Goal: Task Accomplishment & Management: Manage account settings

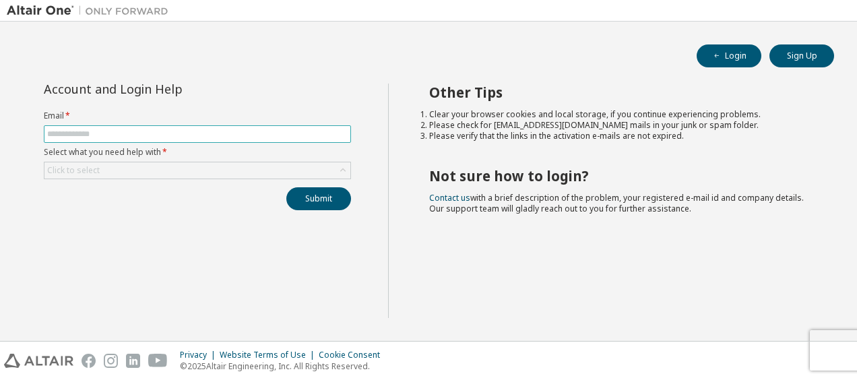
click at [141, 132] on input "text" at bounding box center [197, 134] width 301 height 11
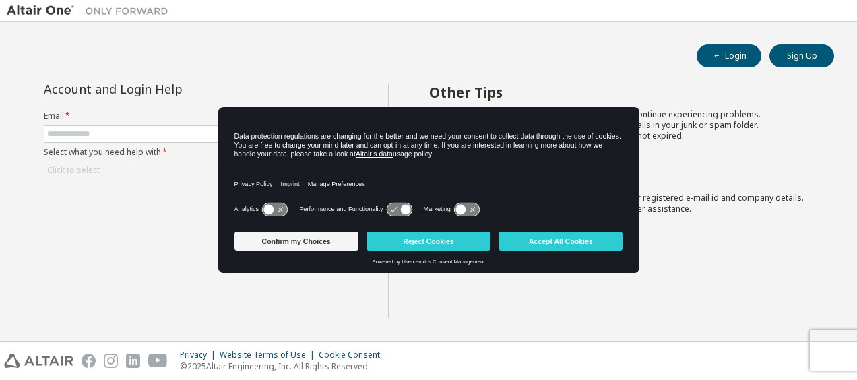
click at [530, 244] on button "Accept All Cookies" at bounding box center [561, 241] width 124 height 19
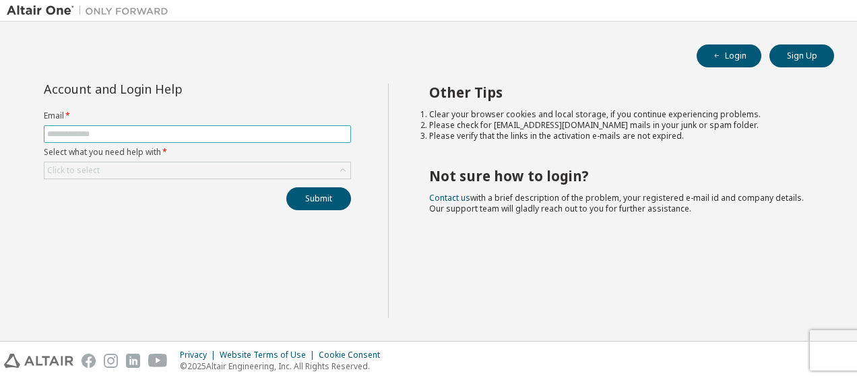
click at [148, 133] on input "text" at bounding box center [197, 134] width 301 height 11
type input "**********"
click at [192, 233] on div "**********" at bounding box center [197, 201] width 381 height 235
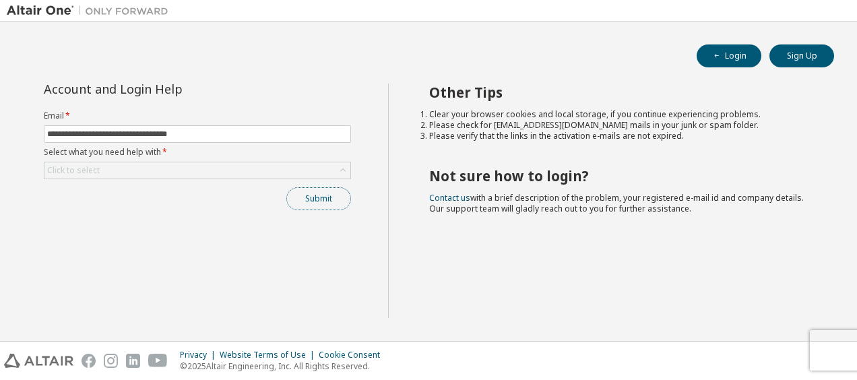
click at [299, 198] on button "Submit" at bounding box center [318, 198] width 65 height 23
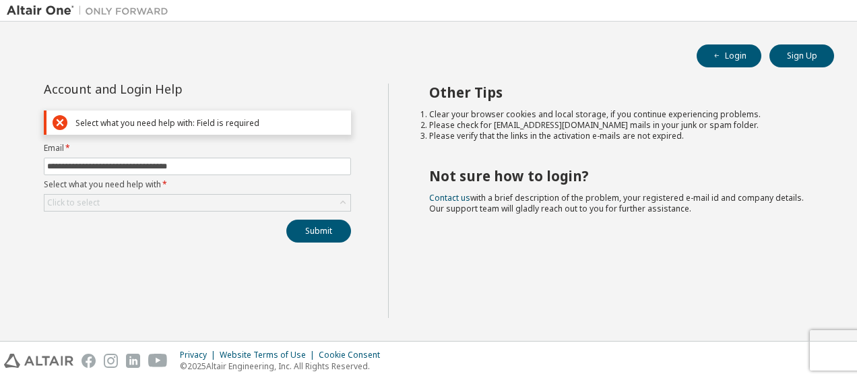
click at [61, 119] on icon at bounding box center [60, 122] width 15 height 15
click at [58, 117] on icon at bounding box center [60, 122] width 15 height 15
click at [59, 120] on icon at bounding box center [60, 122] width 15 height 15
click at [191, 186] on label "Select what you need help with *" at bounding box center [197, 184] width 307 height 11
click at [184, 199] on div "Click to select" at bounding box center [197, 203] width 306 height 16
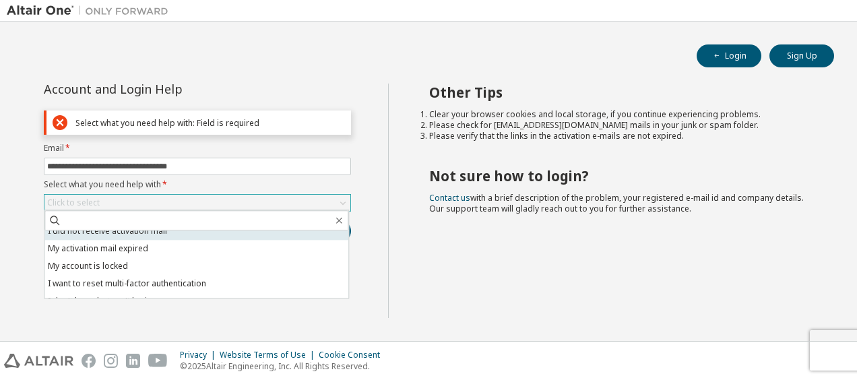
scroll to position [38, 0]
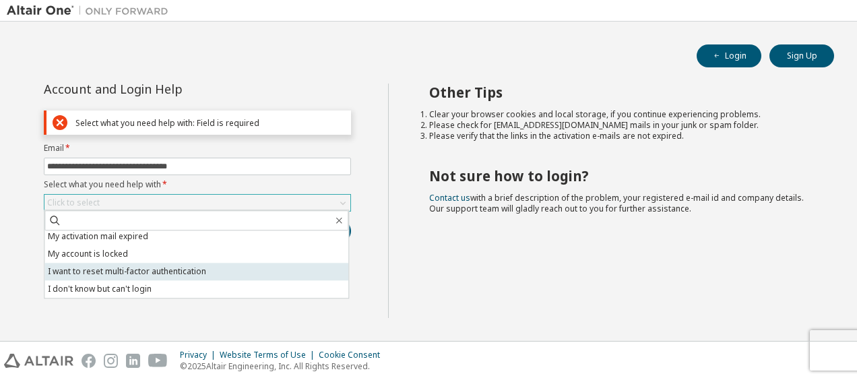
click at [156, 271] on li "I want to reset multi-factor authentication" at bounding box center [196, 272] width 304 height 18
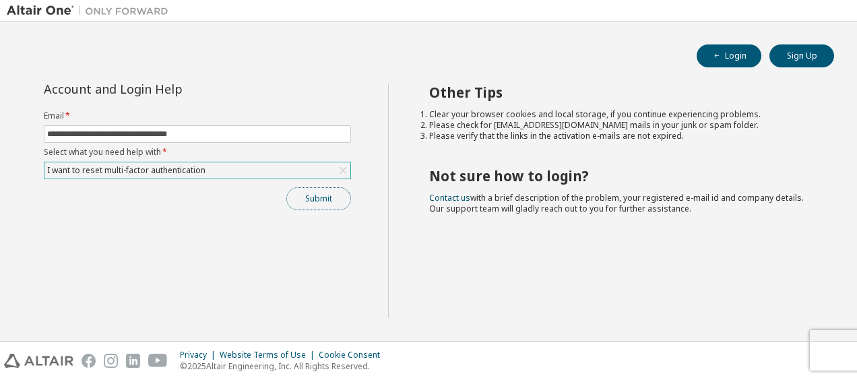
click at [323, 202] on button "Submit" at bounding box center [318, 198] width 65 height 23
